Goal: Complete application form: Complete application form

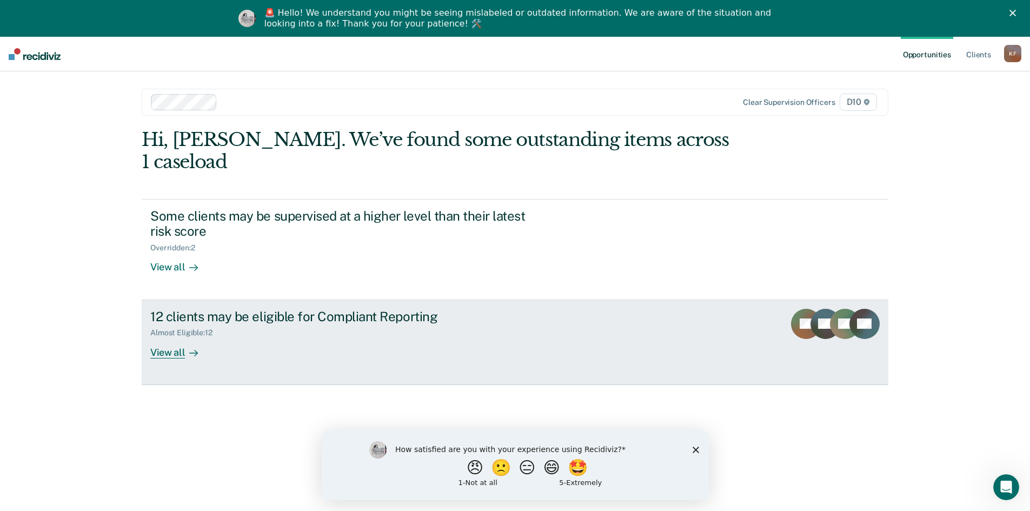
click at [185, 346] on div at bounding box center [191, 352] width 13 height 12
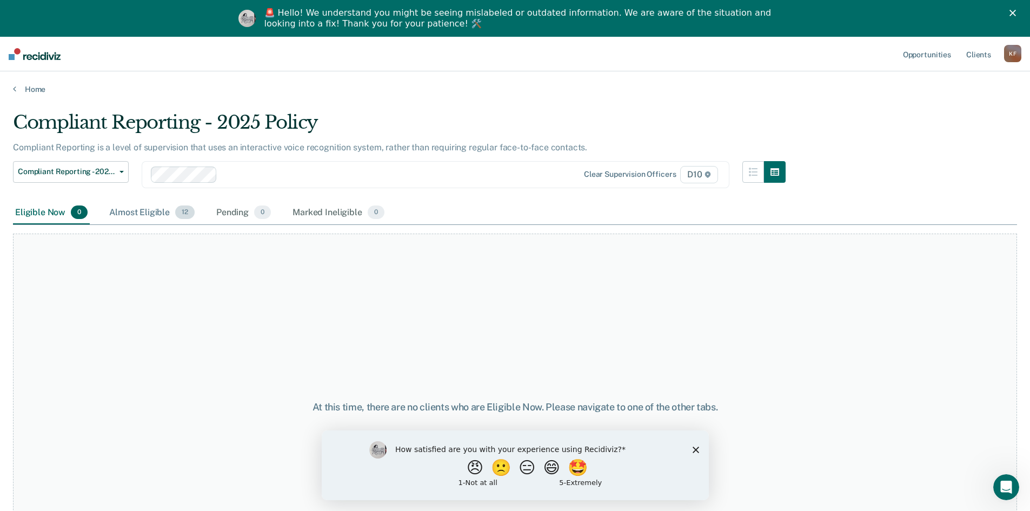
click at [173, 212] on div "Almost Eligible 12" at bounding box center [152, 213] width 90 height 24
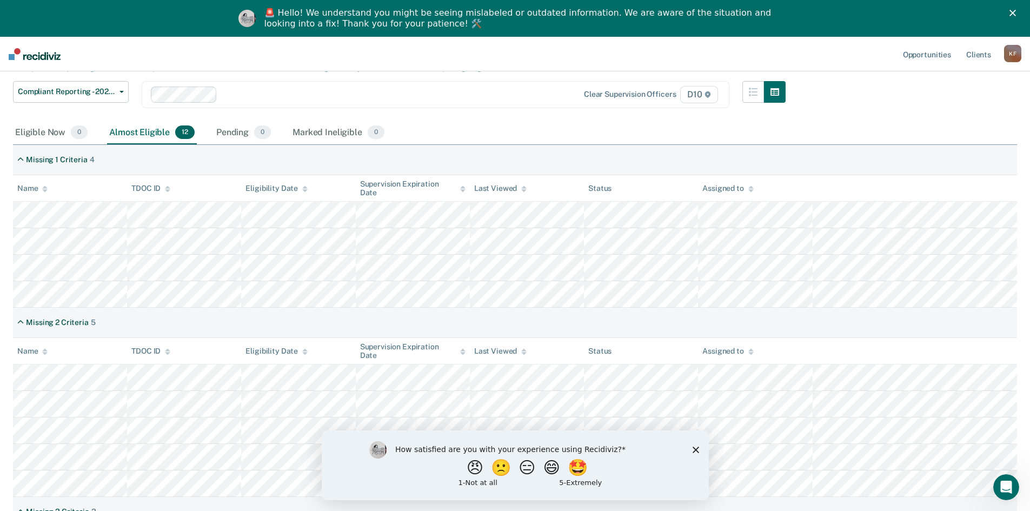
scroll to position [108, 0]
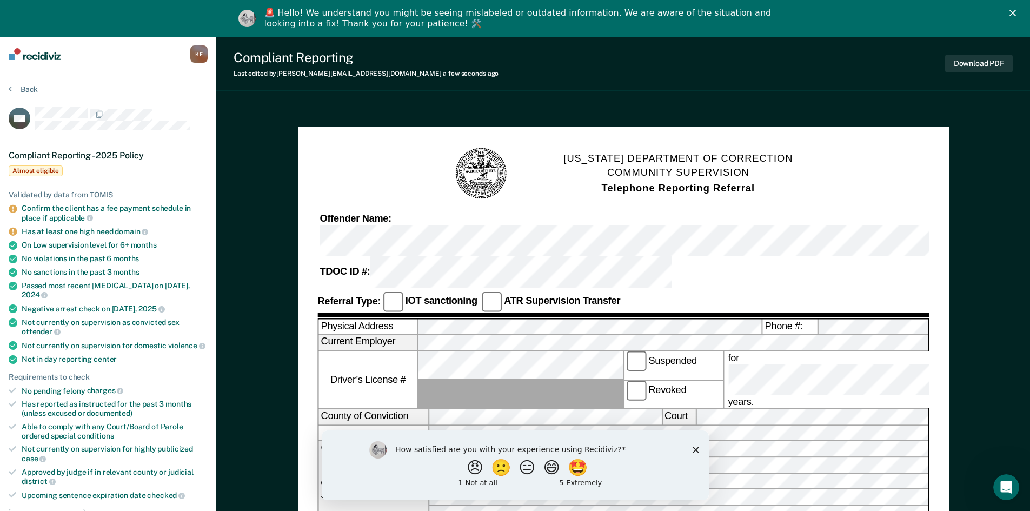
click at [1016, 14] on polygon "Close" at bounding box center [1012, 13] width 6 height 6
